Goal: Contribute content: Add original content to the website for others to see

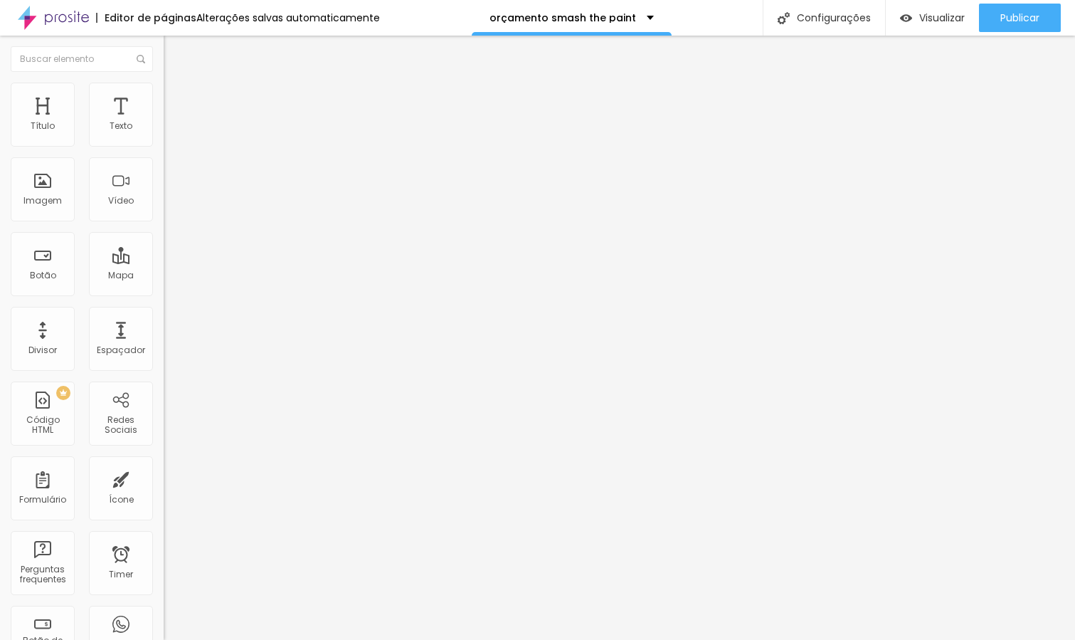
click at [164, 122] on span "Adicionar imagem" at bounding box center [210, 116] width 92 height 12
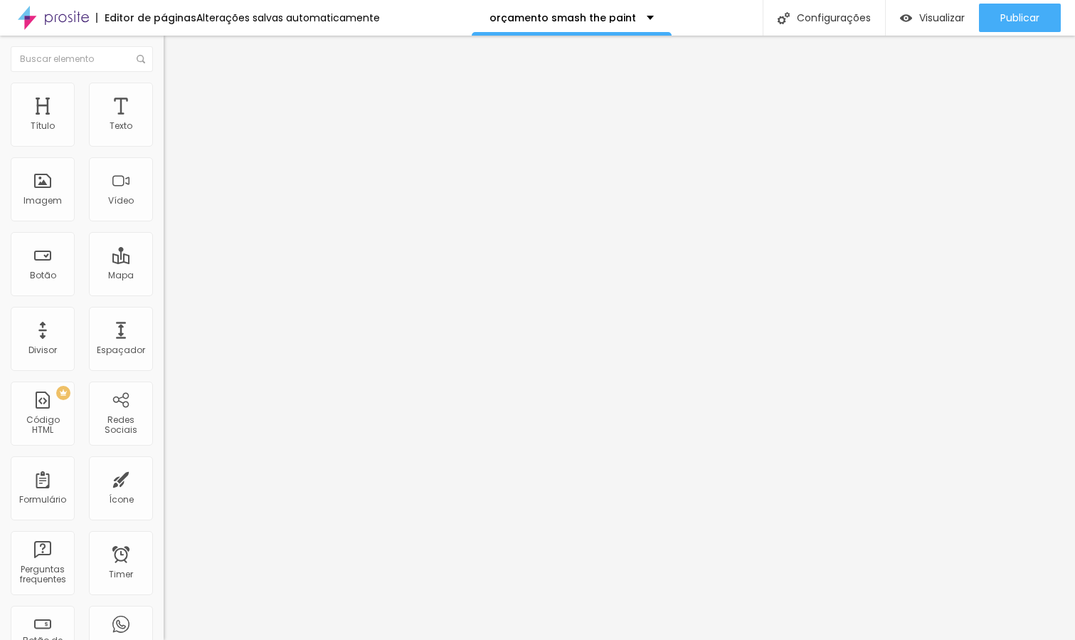
click at [174, 51] on img "button" at bounding box center [179, 51] width 11 height 11
click at [164, 122] on span "Adicionar imagem" at bounding box center [210, 116] width 92 height 12
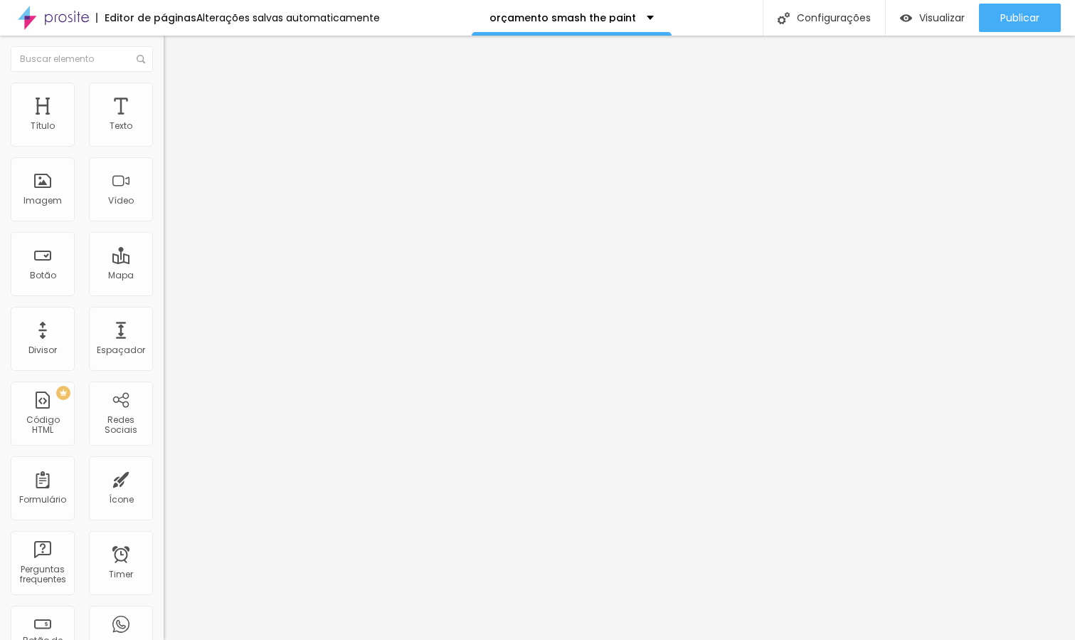
click at [174, 50] on img "button" at bounding box center [179, 51] width 11 height 11
click at [164, 122] on span "Adicionar imagem" at bounding box center [210, 116] width 92 height 12
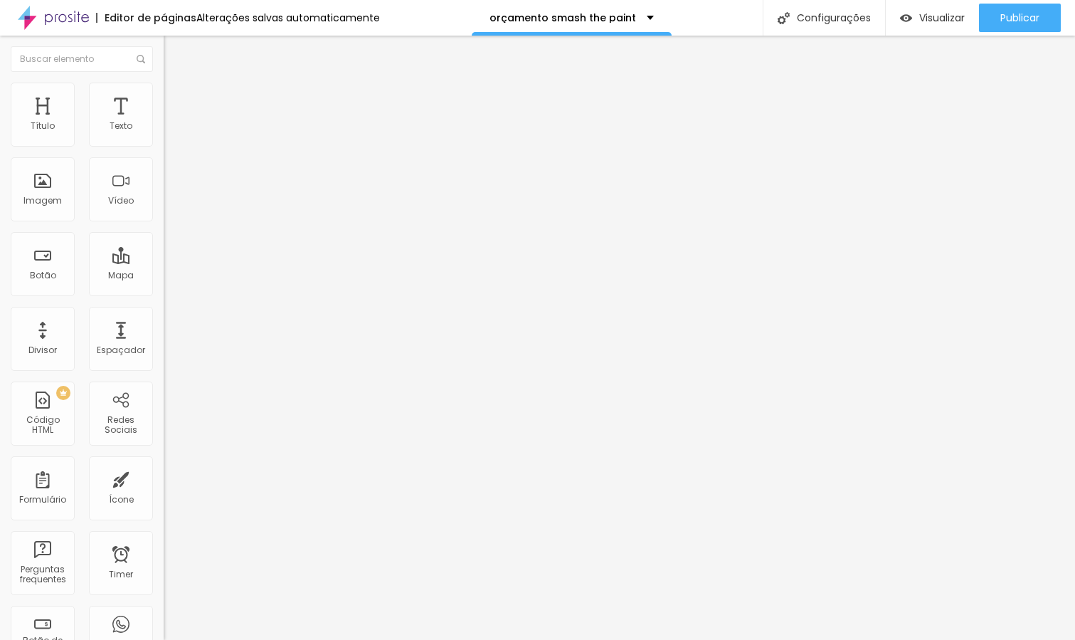
click at [174, 49] on img "button" at bounding box center [179, 51] width 11 height 11
click at [164, 122] on span "Adicionar imagem" at bounding box center [210, 116] width 92 height 12
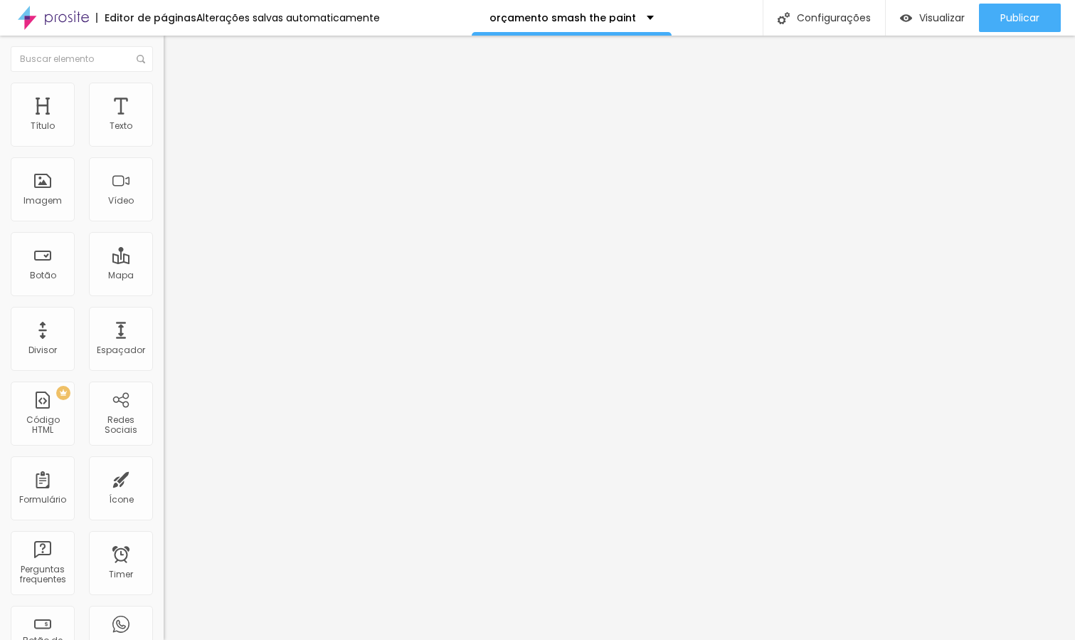
click at [174, 53] on img "button" at bounding box center [179, 51] width 11 height 11
click at [164, 122] on span "Adicionar imagem" at bounding box center [210, 116] width 92 height 12
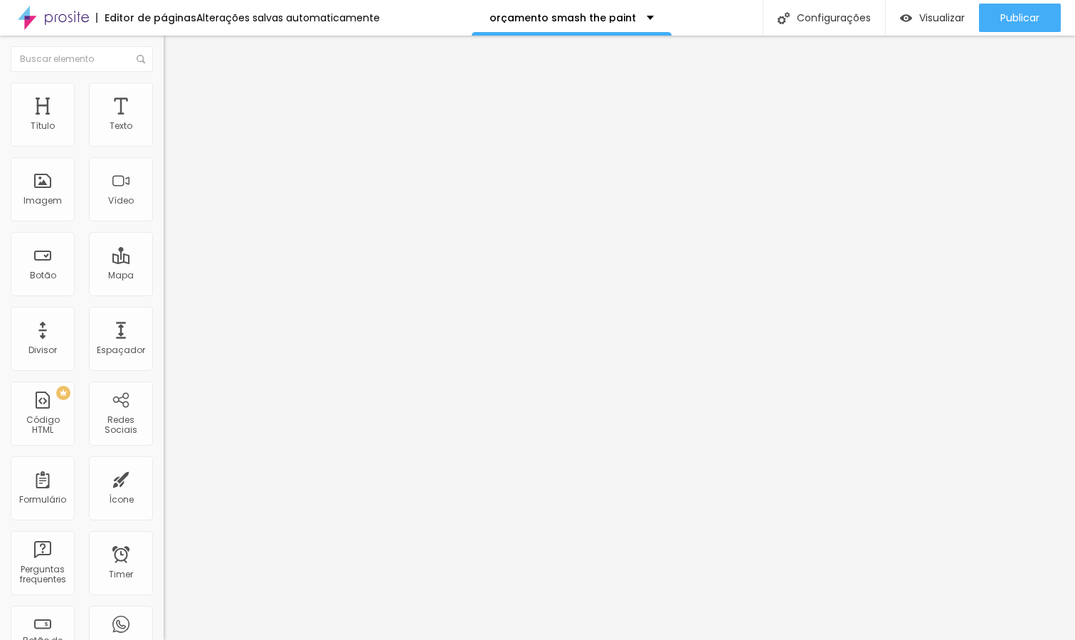
click at [174, 48] on img "button" at bounding box center [179, 51] width 11 height 11
click at [164, 122] on span "Adicionar imagem" at bounding box center [210, 116] width 92 height 12
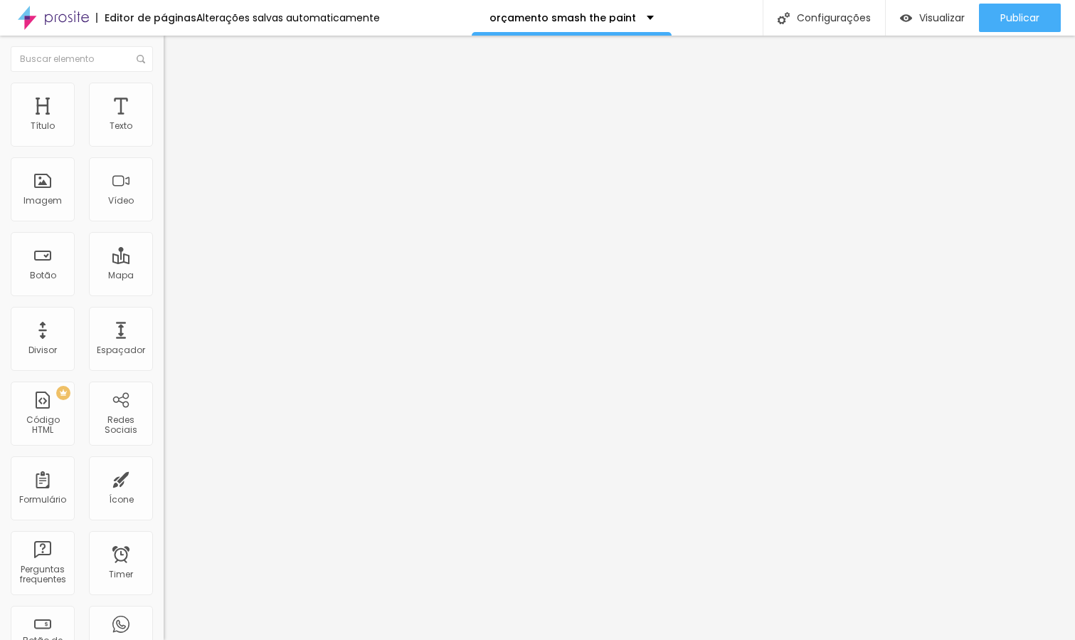
click at [174, 55] on img "button" at bounding box center [179, 51] width 11 height 11
click at [164, 122] on span "Adicionar imagem" at bounding box center [210, 116] width 92 height 12
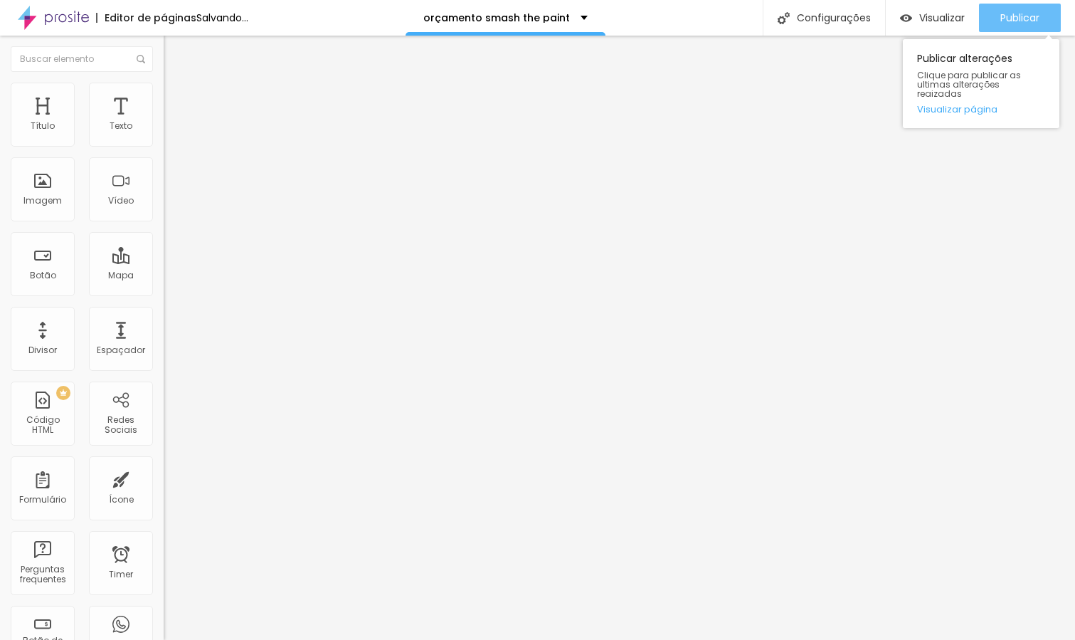
click at [1023, 15] on span "Publicar" at bounding box center [1020, 17] width 39 height 11
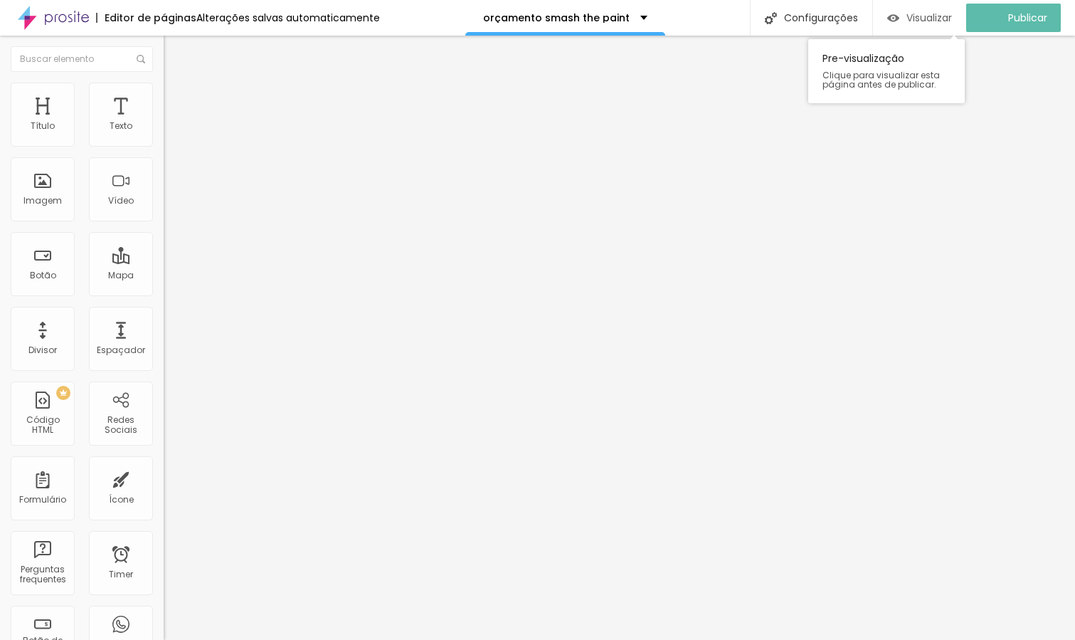
click at [938, 16] on span "Visualizar" at bounding box center [930, 17] width 46 height 11
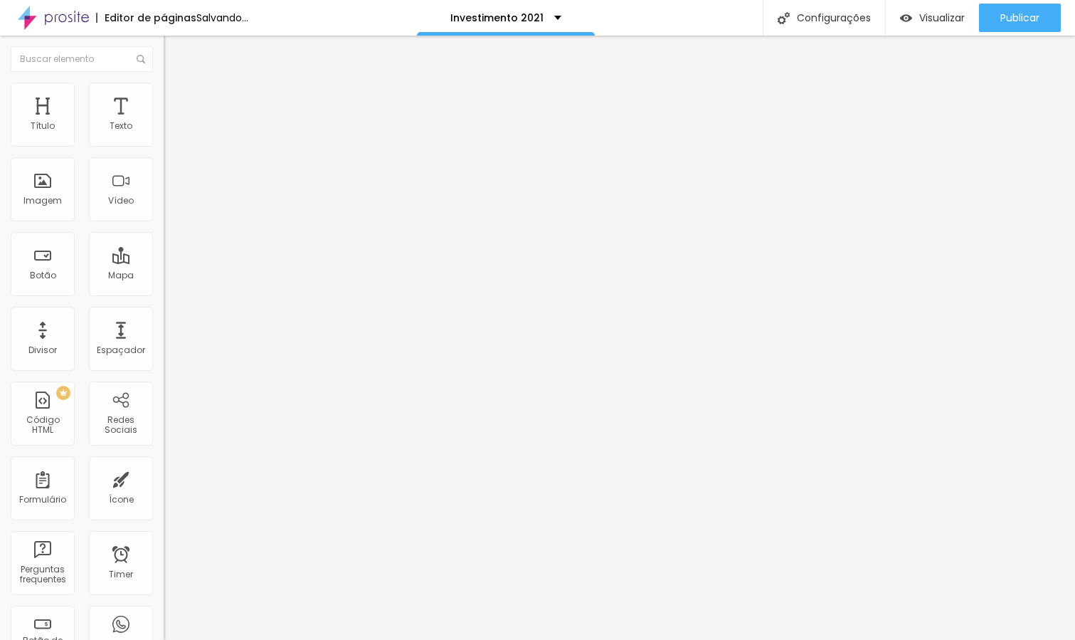
click at [164, 122] on span "Trocar imagem" at bounding box center [203, 116] width 78 height 12
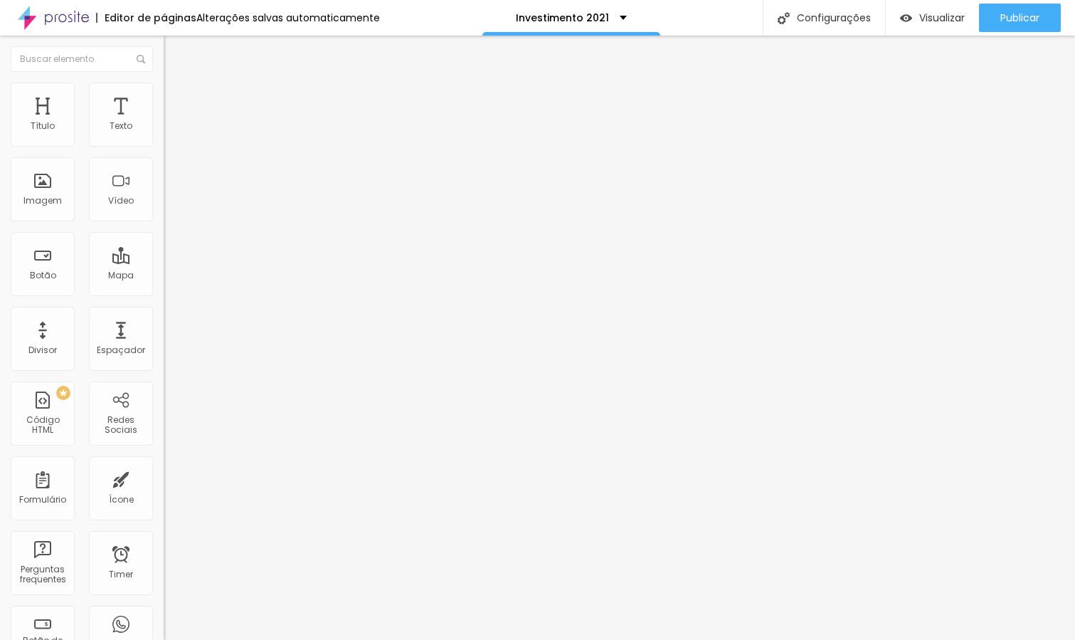
scroll to position [1506, 0]
click at [164, 122] on span "Trocar imagem" at bounding box center [203, 116] width 78 height 12
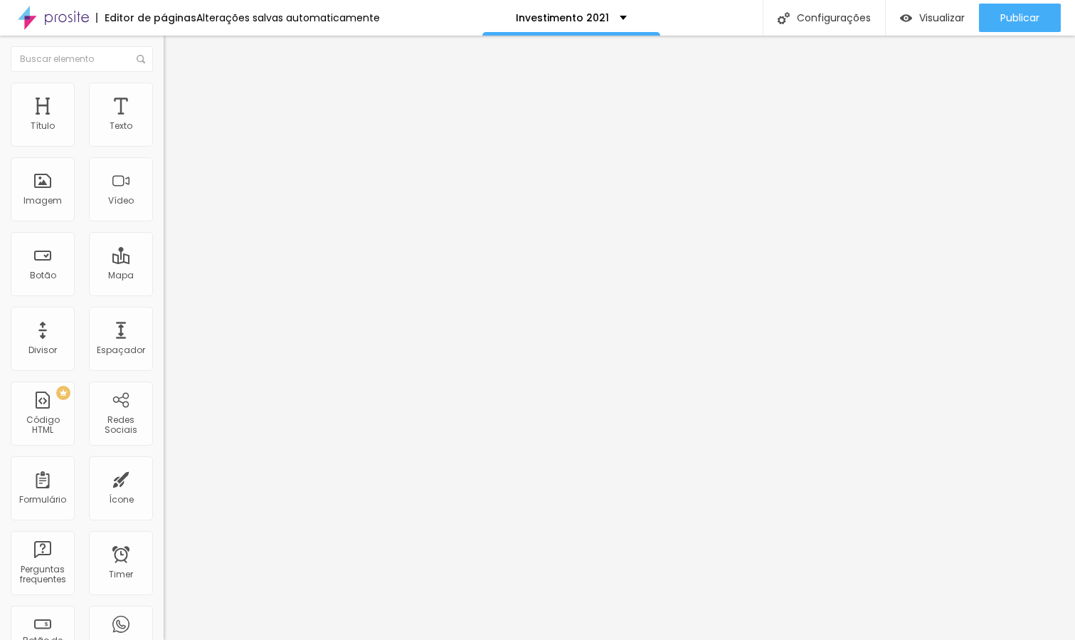
scroll to position [0, 0]
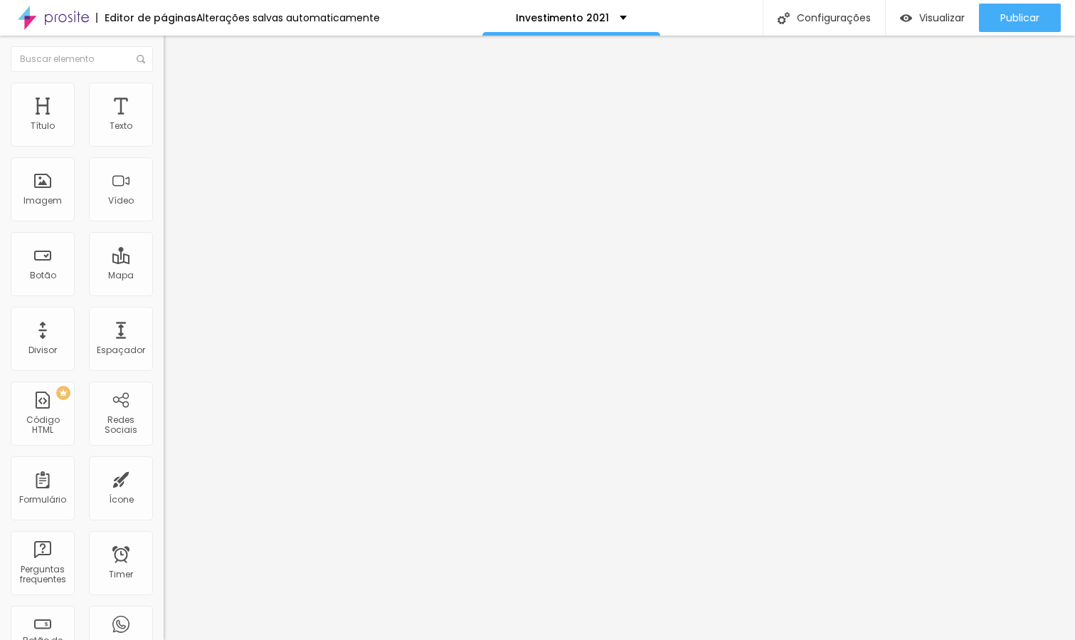
click at [164, 122] on span "Trocar imagem" at bounding box center [203, 116] width 78 height 12
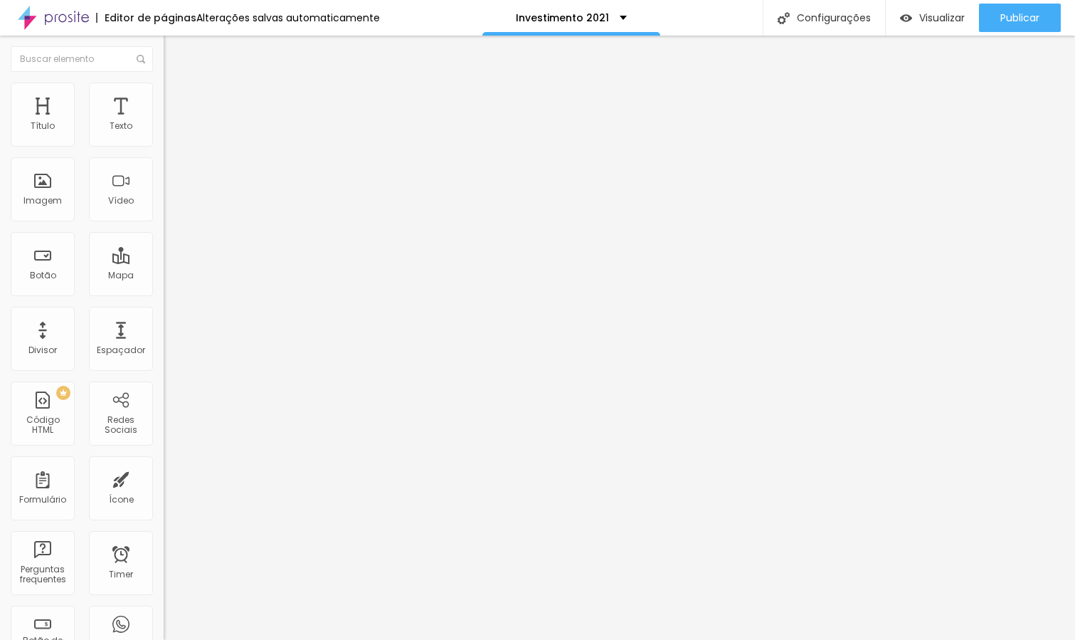
click at [164, 293] on input "https://www.belferreira.com.br/investimento-newborn" at bounding box center [249, 286] width 171 height 14
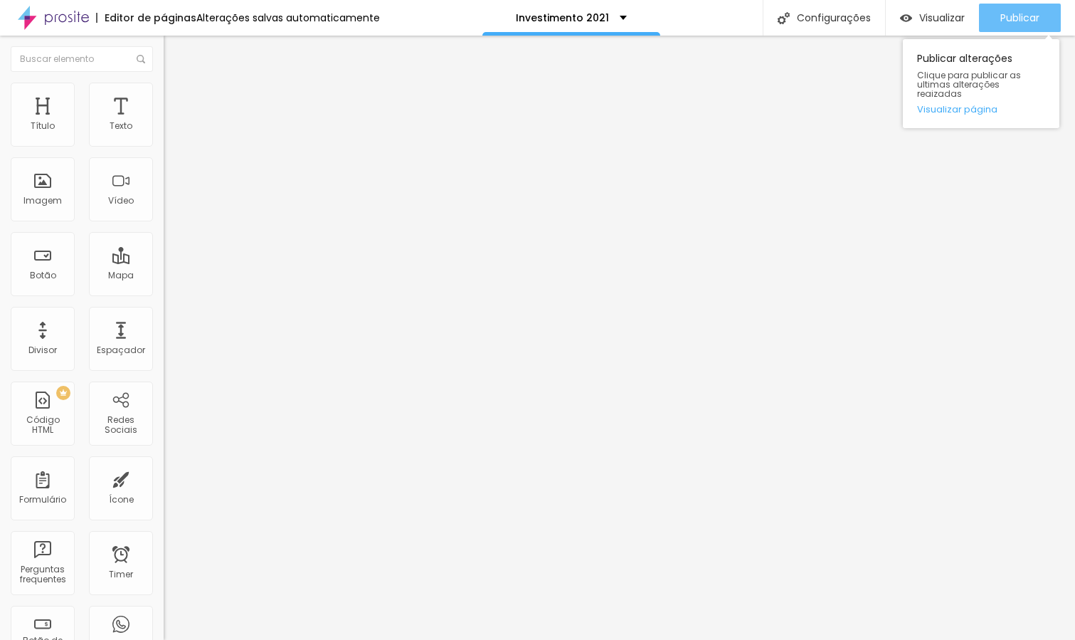
click at [1027, 19] on span "Publicar" at bounding box center [1020, 17] width 39 height 11
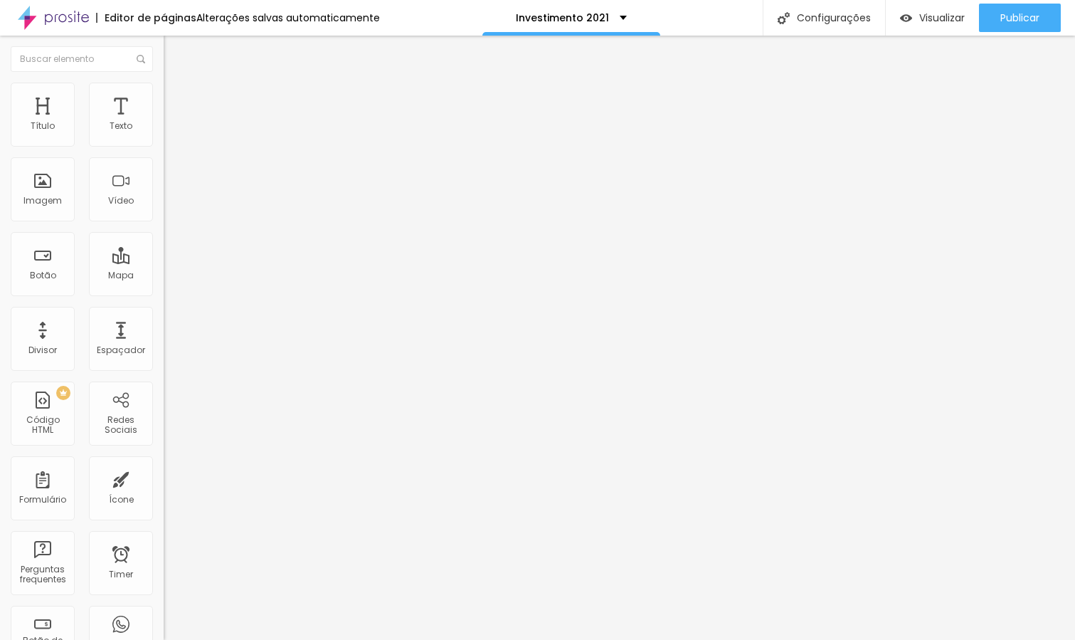
click at [174, 46] on img "button" at bounding box center [179, 51] width 11 height 11
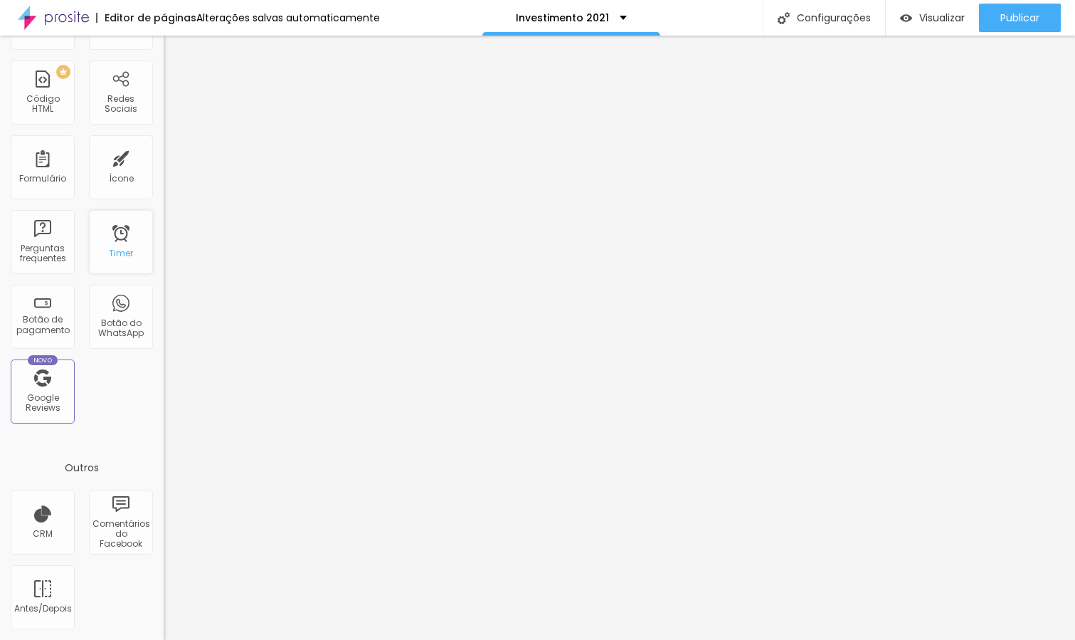
scroll to position [0, 0]
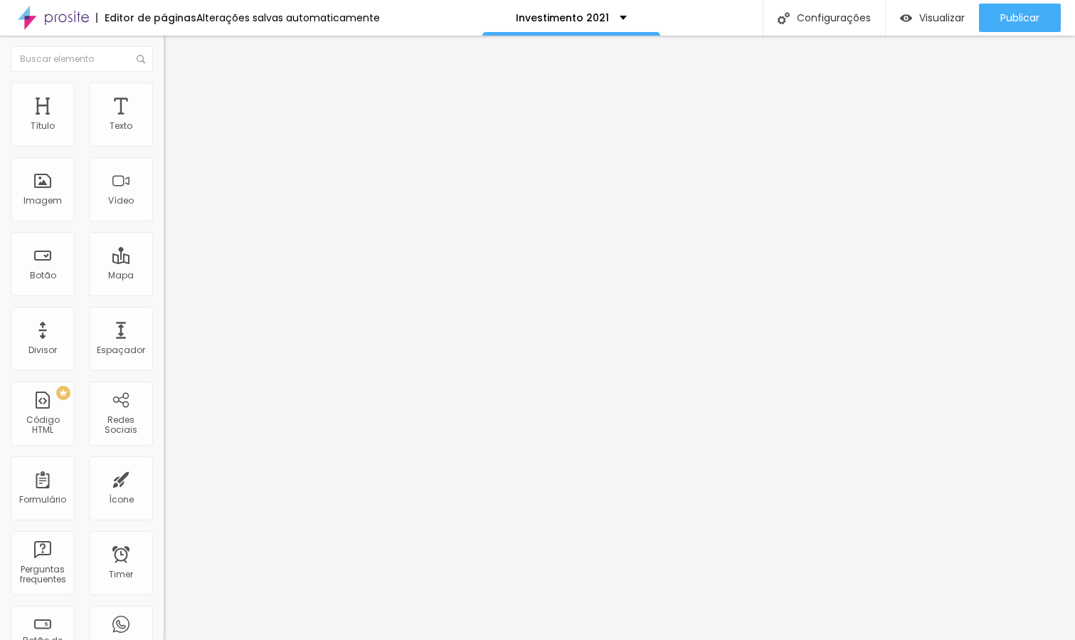
click at [164, 292] on input "https://www.belferreira.com.br/investimento-newborn" at bounding box center [249, 286] width 171 height 14
click at [164, 293] on input "https://www.belferreira.com.br/investimento-kids" at bounding box center [249, 286] width 171 height 14
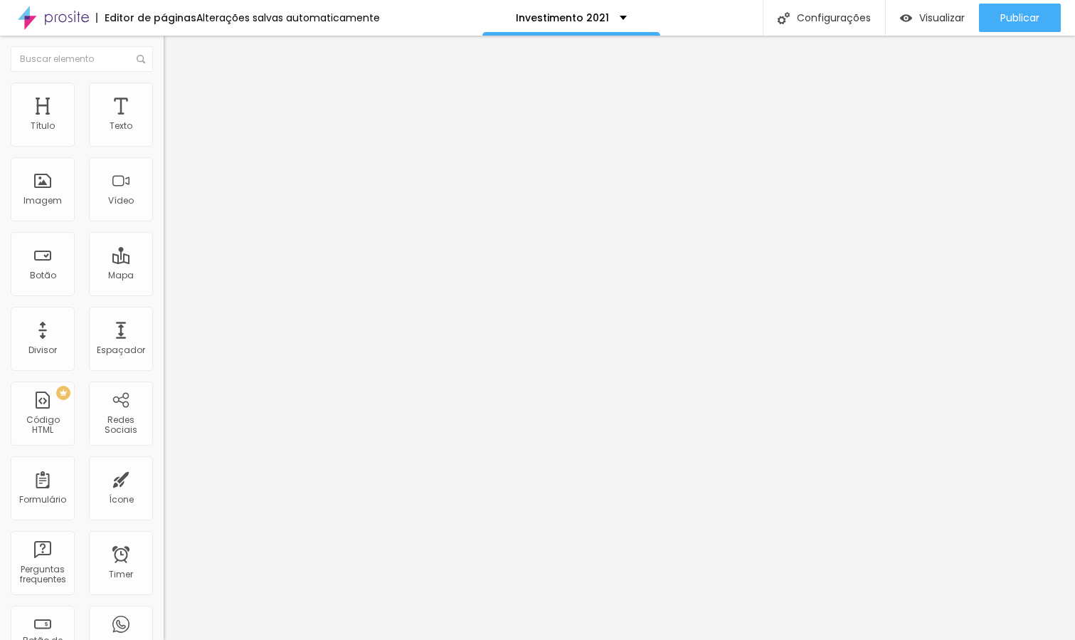
click at [164, 293] on input "https://www.belferreira.com.br/investimento-kids" at bounding box center [249, 286] width 171 height 14
paste input "newborn"
type input "https://www.belferreira.com.br/investimento-newborn"
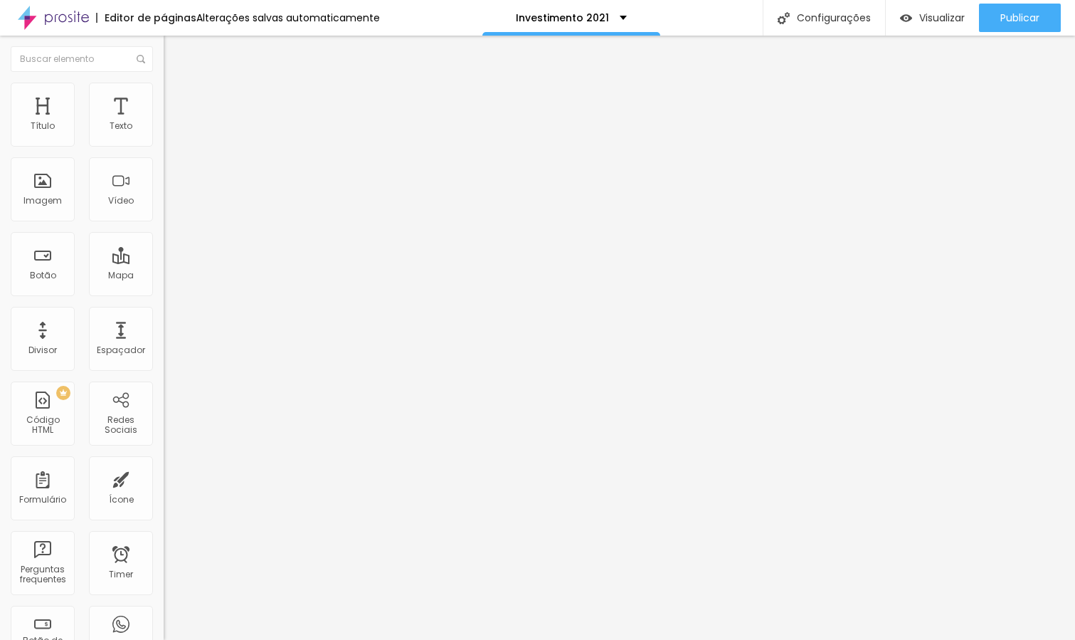
click at [164, 122] on span "Trocar imagem" at bounding box center [203, 116] width 78 height 12
click at [164, 287] on input "https://www.belferreira.com.br/imvestimento-acompanhamento-do-bebe" at bounding box center [249, 286] width 171 height 14
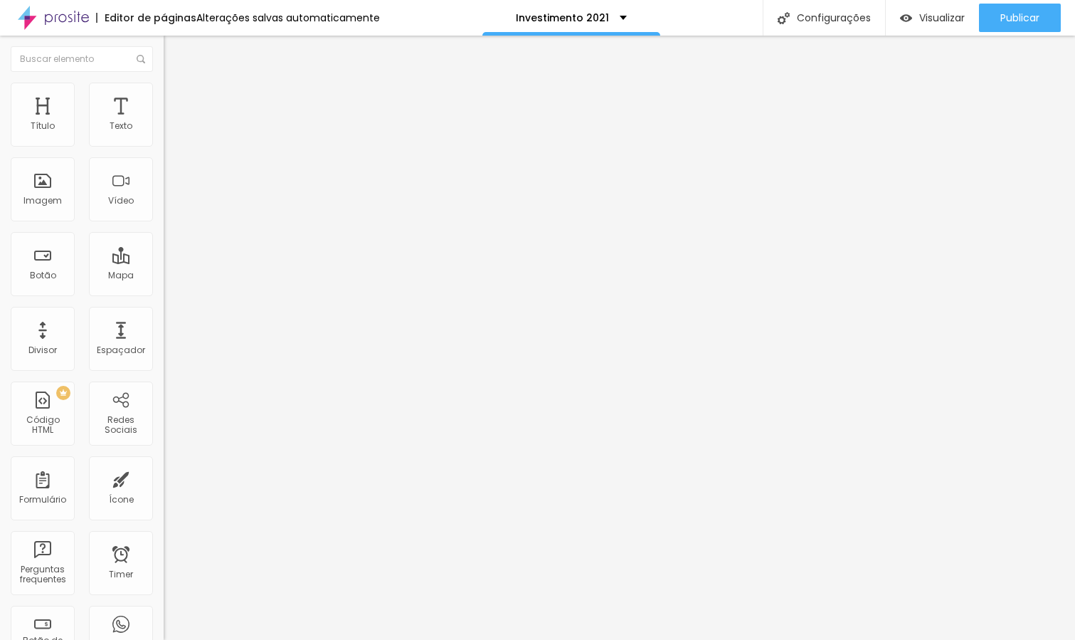
click at [164, 287] on input "https://www.belferreira.com.br/imvestimento-acompanhamento-do-bebe" at bounding box center [249, 286] width 171 height 14
click at [164, 293] on input "https://www.belferreira.com.br/investimento-smash-the-cake" at bounding box center [249, 286] width 171 height 14
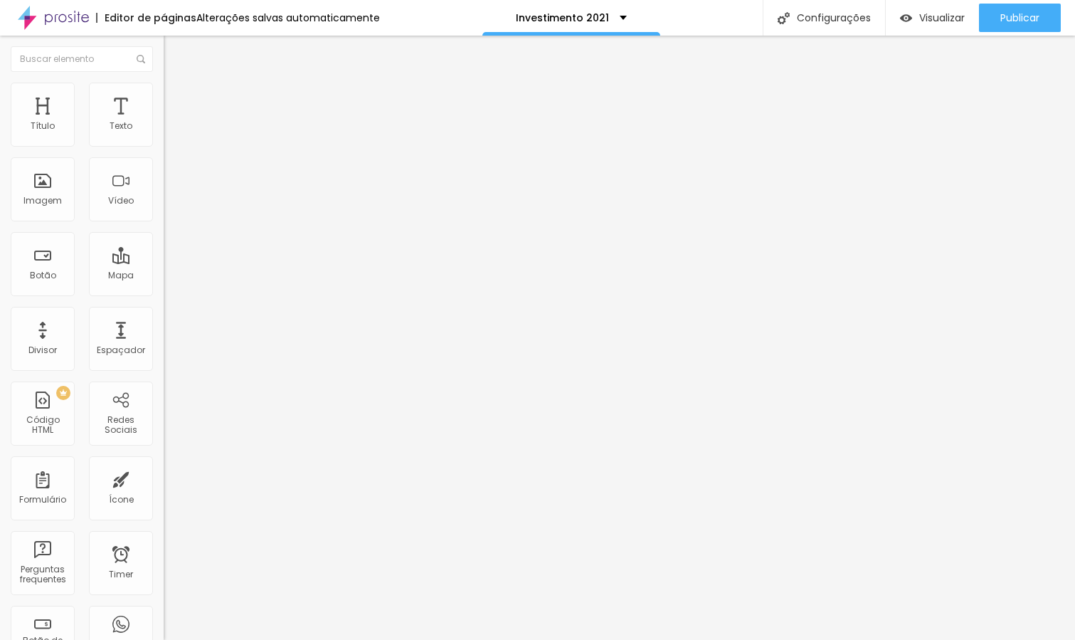
paste input "mvestimento-acompanhamento-do-beb"
type input "https://www.belferreira.com.br/imvestimento-acompanhamento-do-bebe"
type input "25"
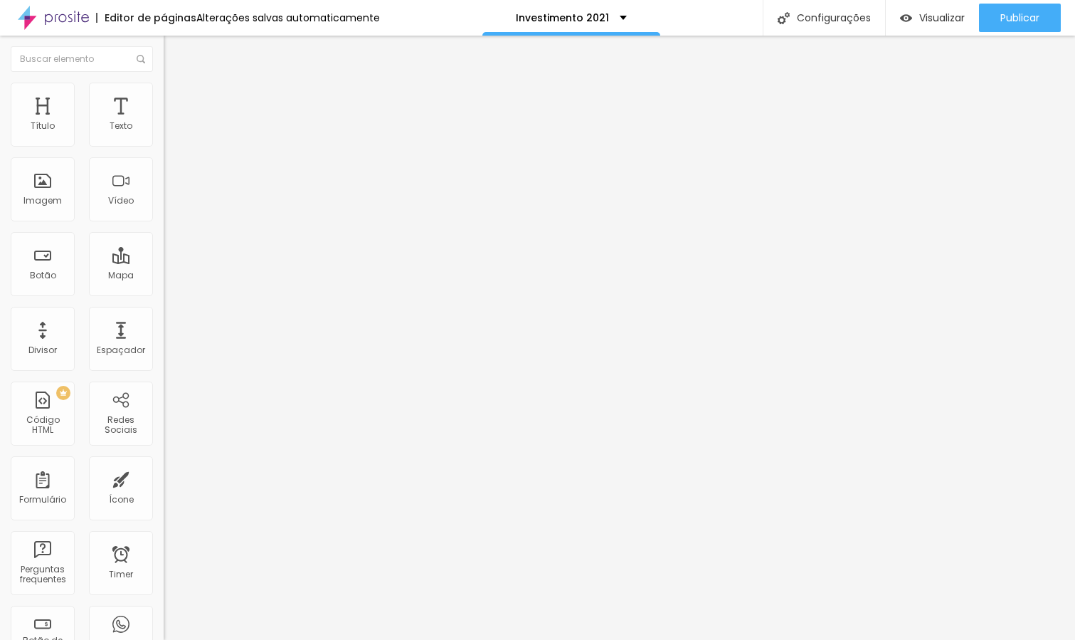
type input "25"
type input "24"
type input "23"
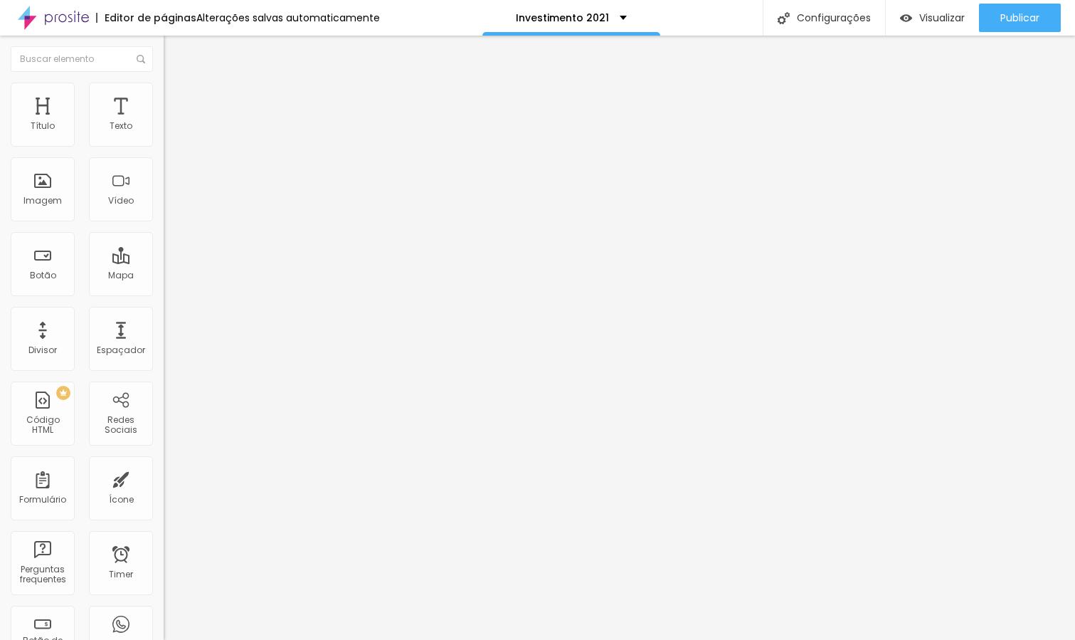
type input "22"
drag, startPoint x: 93, startPoint y: 137, endPoint x: 84, endPoint y: 136, distance: 9.4
type input "22"
click at [164, 262] on input "range" at bounding box center [210, 267] width 92 height 11
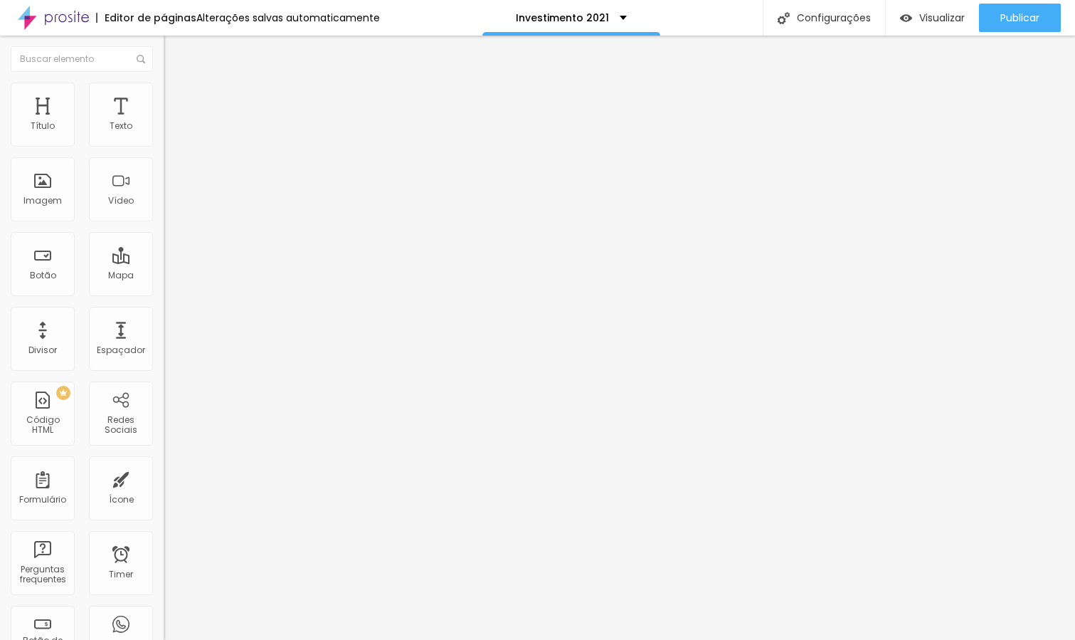
click at [164, 122] on span "Trocar imagem" at bounding box center [203, 116] width 78 height 12
click at [164, 284] on input "https://www.belferreira.com.br/kids-externa" at bounding box center [249, 286] width 171 height 14
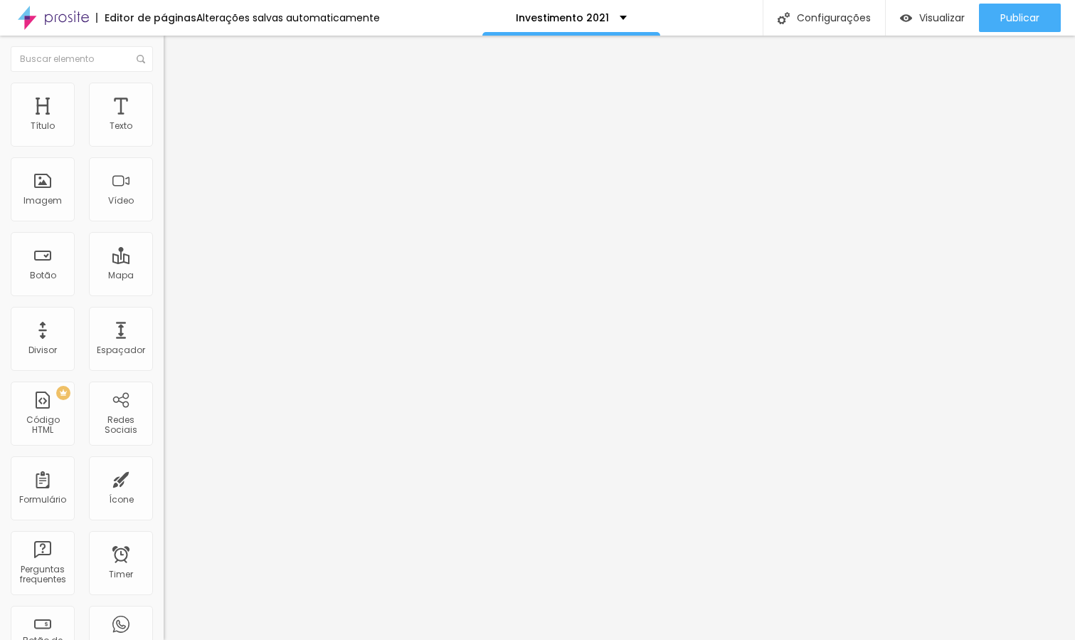
click at [164, 284] on input "https://www.belferreira.com.br/kids-externa" at bounding box center [249, 286] width 171 height 14
paste input "orcamento-smash-the-paint"
type input "https://www.belferreira.com.br/orcamento-smash-the-paint"
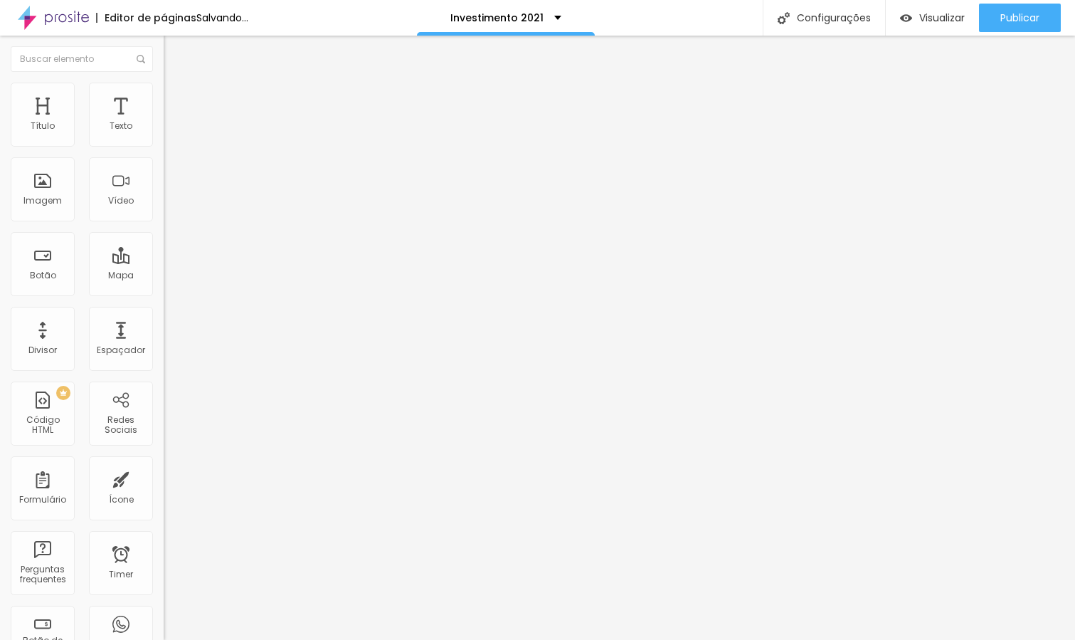
scroll to position [0, 0]
click at [164, 122] on span "Trocar imagem" at bounding box center [203, 116] width 78 height 12
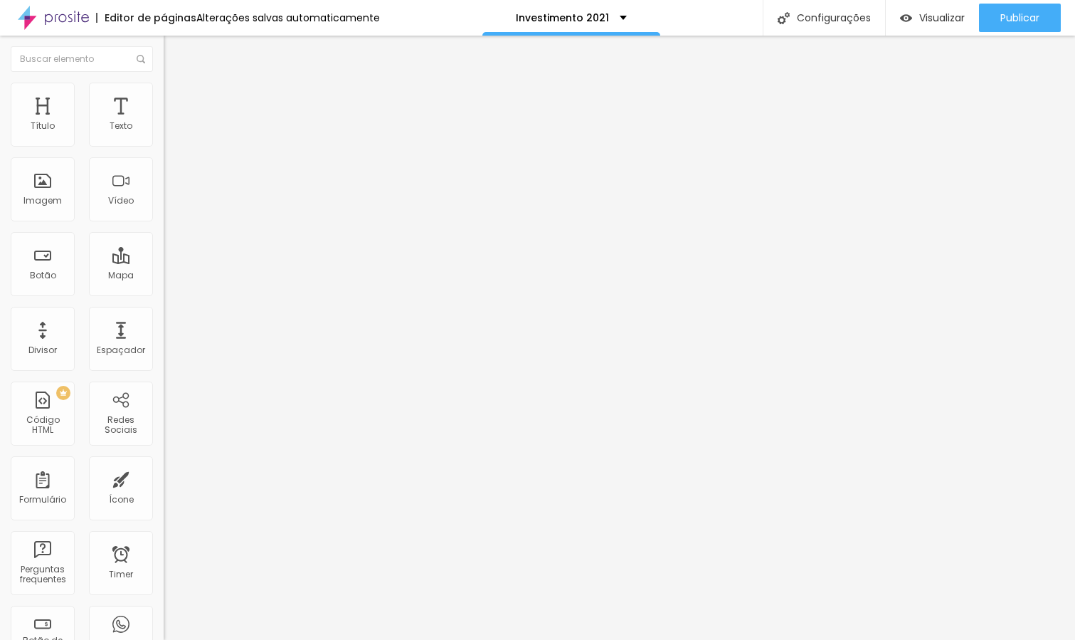
click at [164, 122] on span "Trocar imagem" at bounding box center [203, 116] width 78 height 12
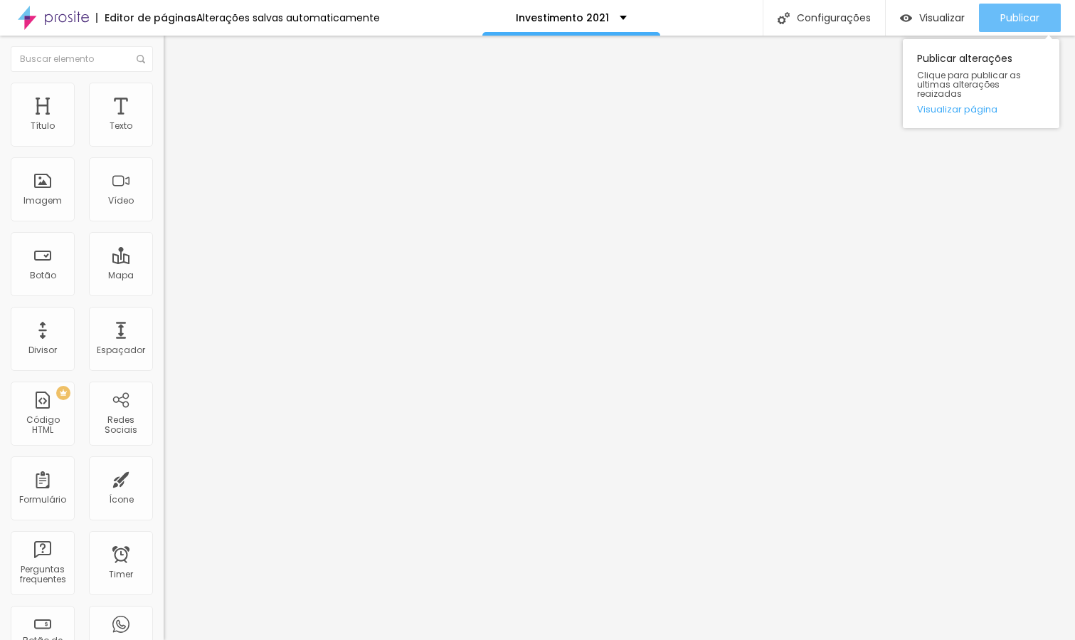
click at [1016, 12] on span "Publicar" at bounding box center [1020, 17] width 39 height 11
click at [1029, 19] on span "Publicar" at bounding box center [1020, 17] width 39 height 11
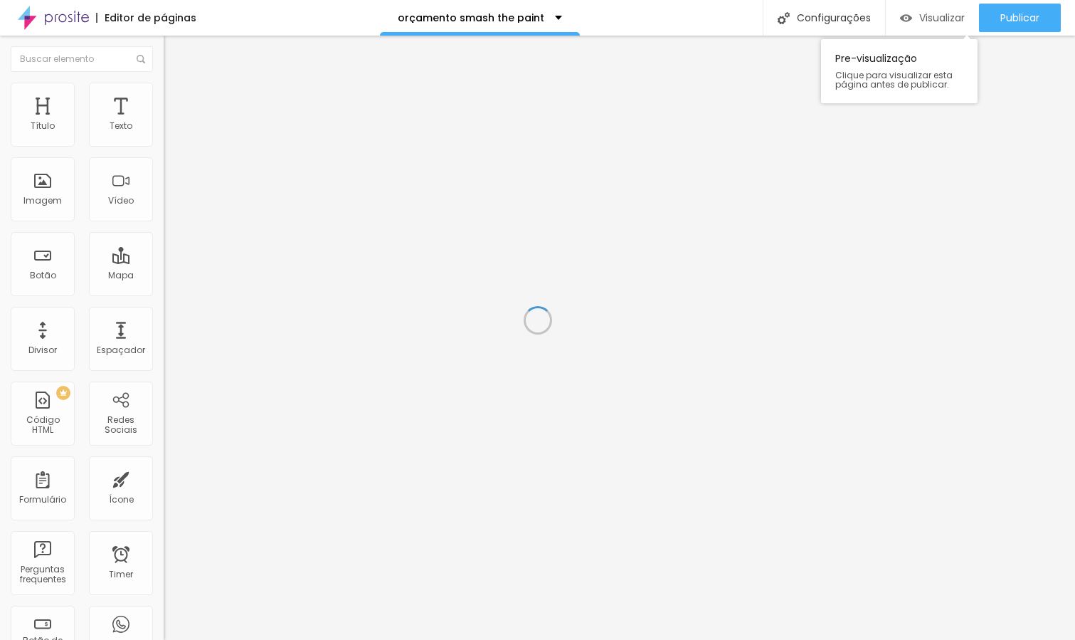
click at [909, 18] on div "Visualizar" at bounding box center [932, 18] width 65 height 12
